Goal: Check status

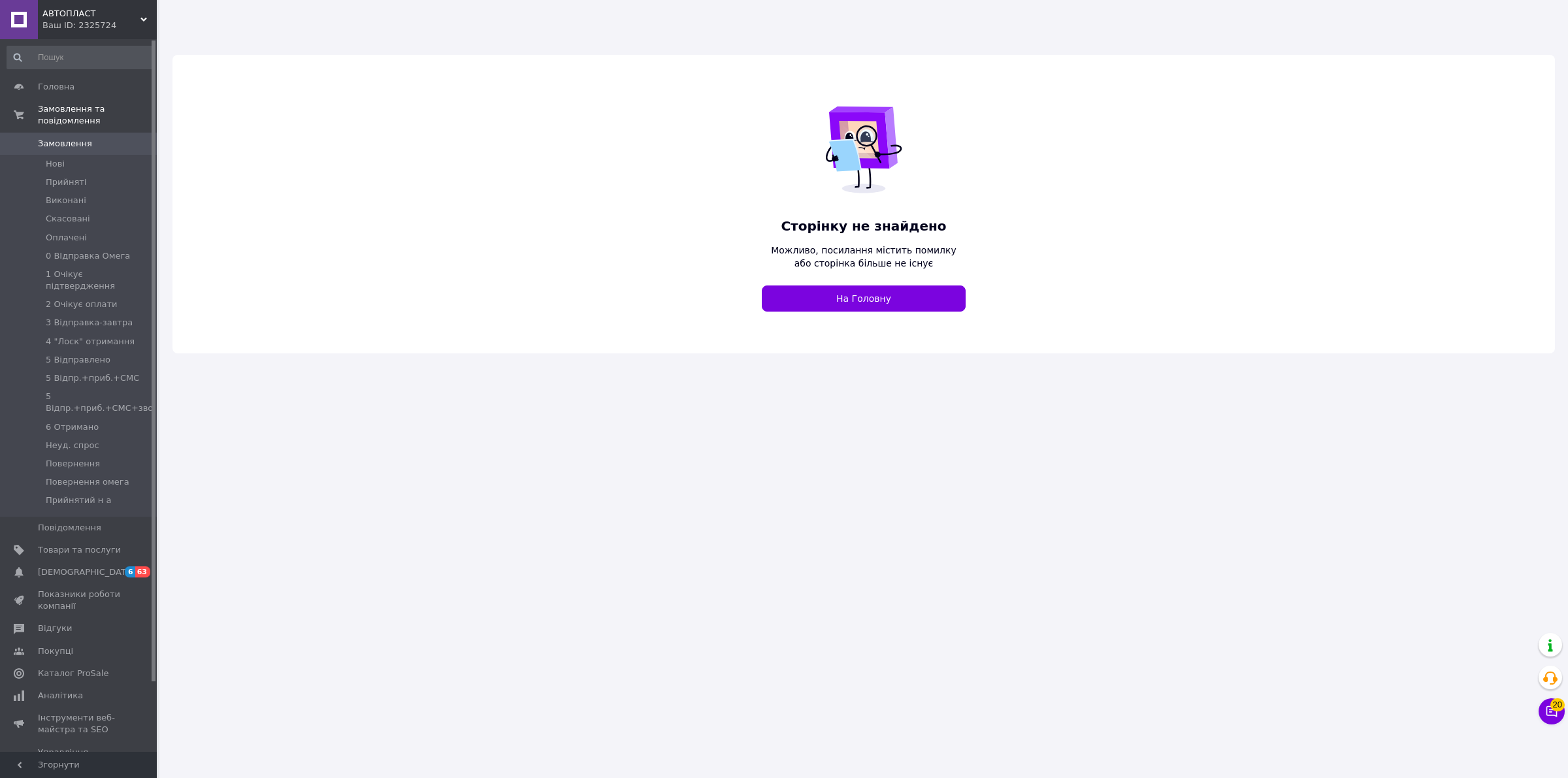
click at [61, 23] on div "Ваш ID: 2325724" at bounding box center [99, 25] width 114 height 12
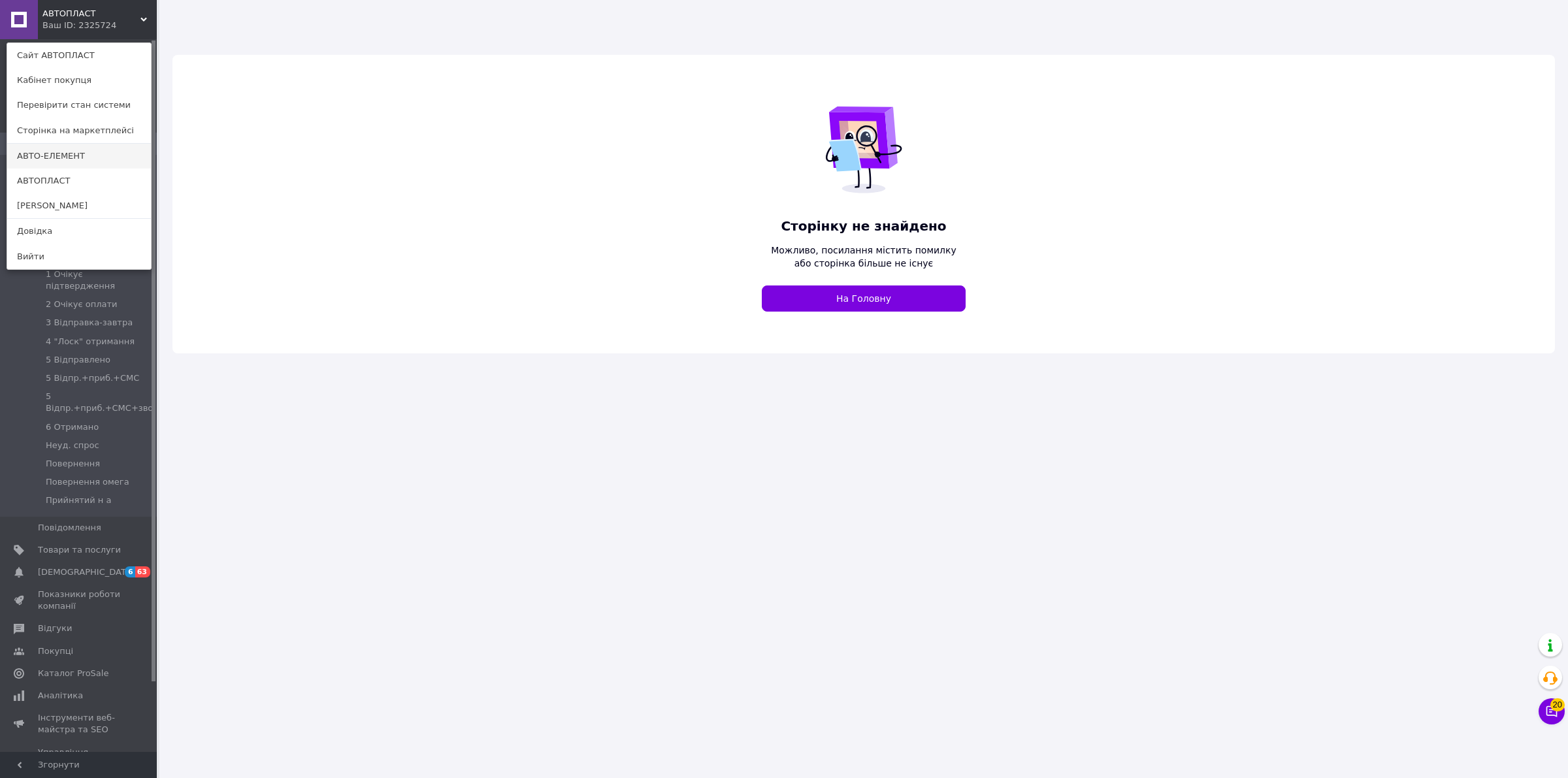
click at [78, 155] on link "АВТО-ЕЛЕМЕНТ" at bounding box center [79, 156] width 144 height 25
